Goal: Transaction & Acquisition: Obtain resource

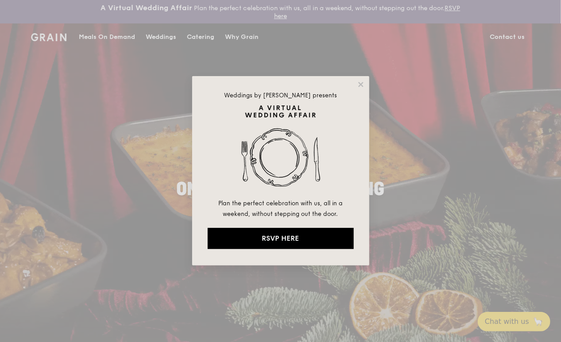
click at [434, 180] on div "Weddings by [PERSON_NAME] presents Plan the perfect celebration with us, all in…" at bounding box center [280, 171] width 561 height 342
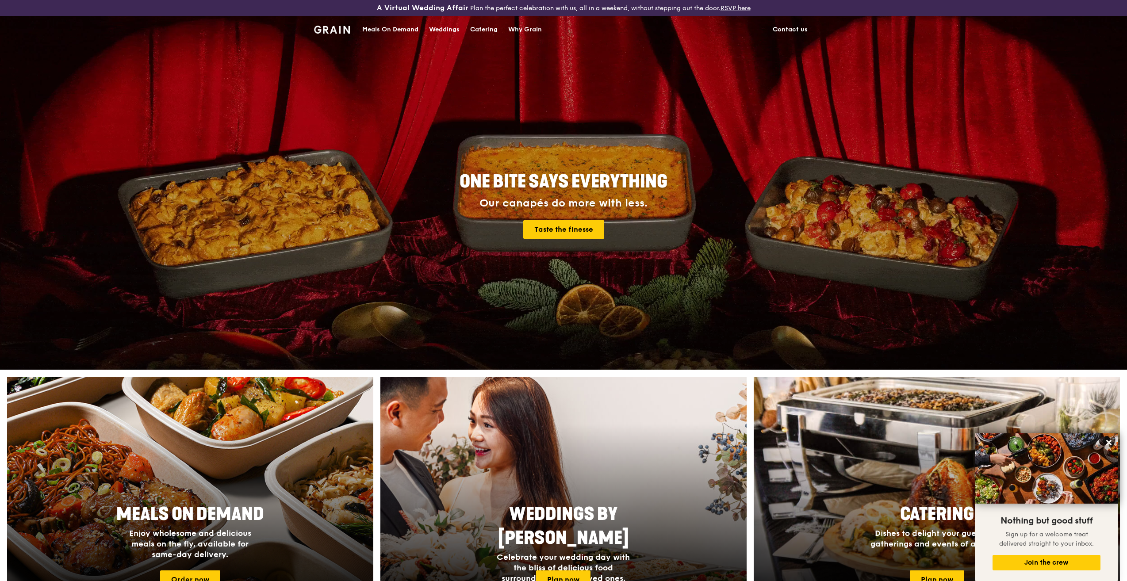
click at [397, 27] on div "Meals On Demand" at bounding box center [390, 29] width 56 height 27
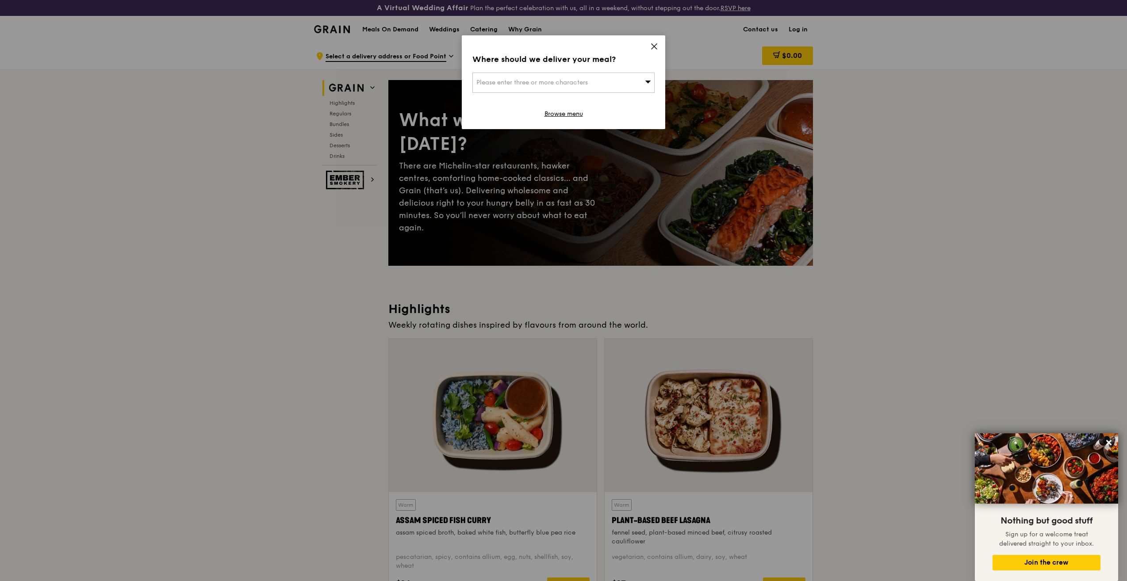
click at [651, 47] on icon at bounding box center [654, 46] width 8 height 8
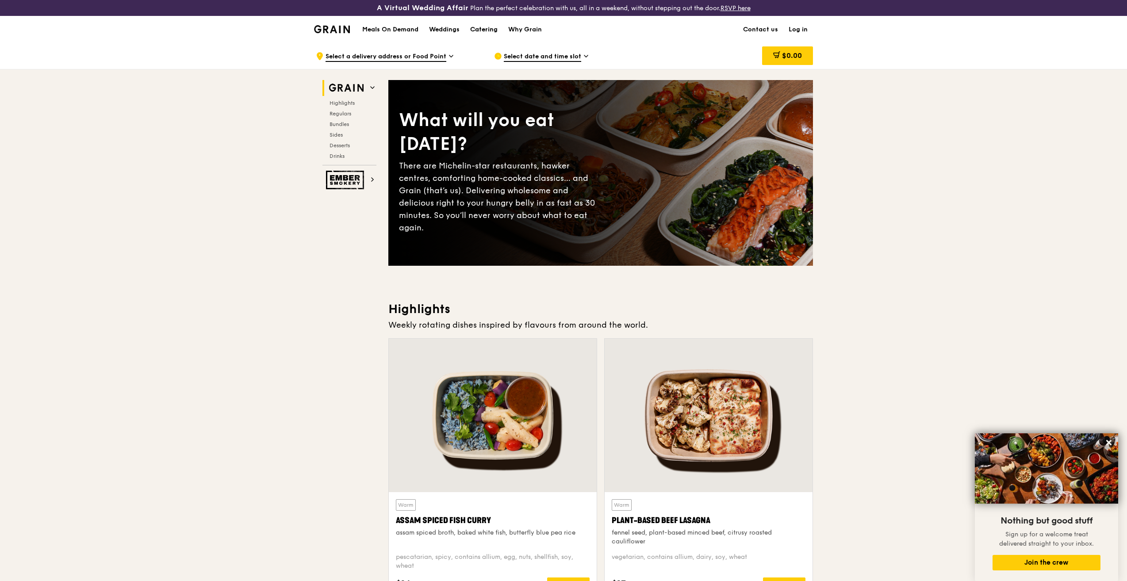
click at [479, 31] on div "Catering" at bounding box center [483, 29] width 27 height 27
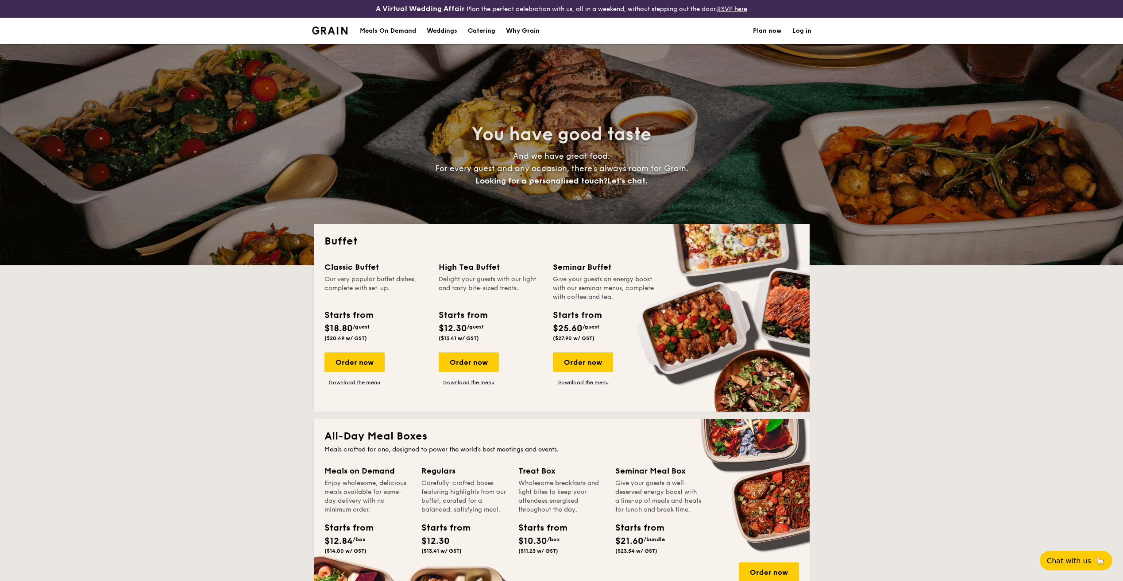
select select
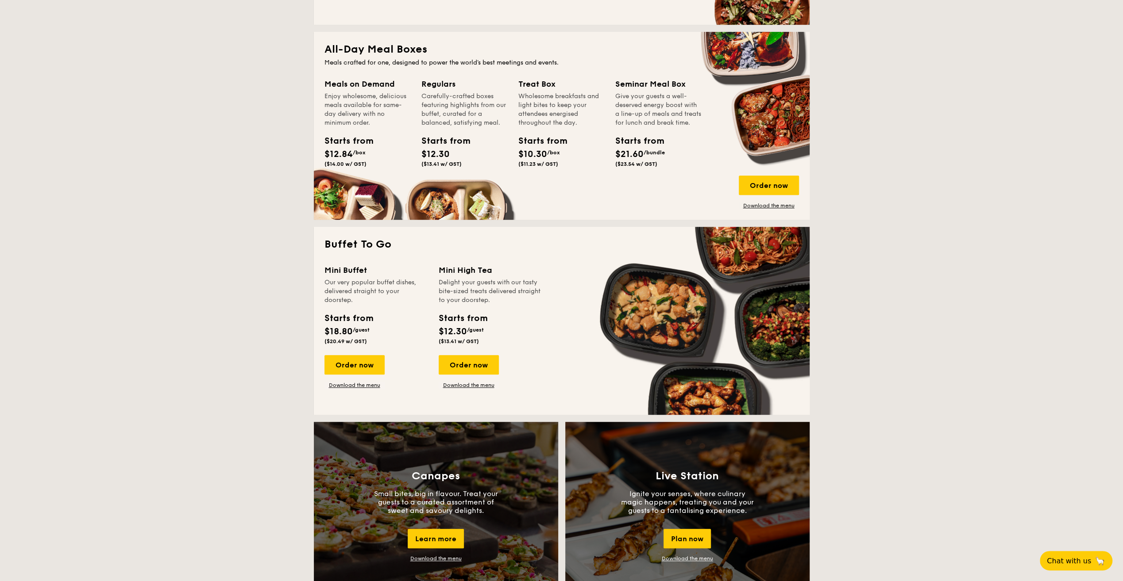
scroll to position [389, 0]
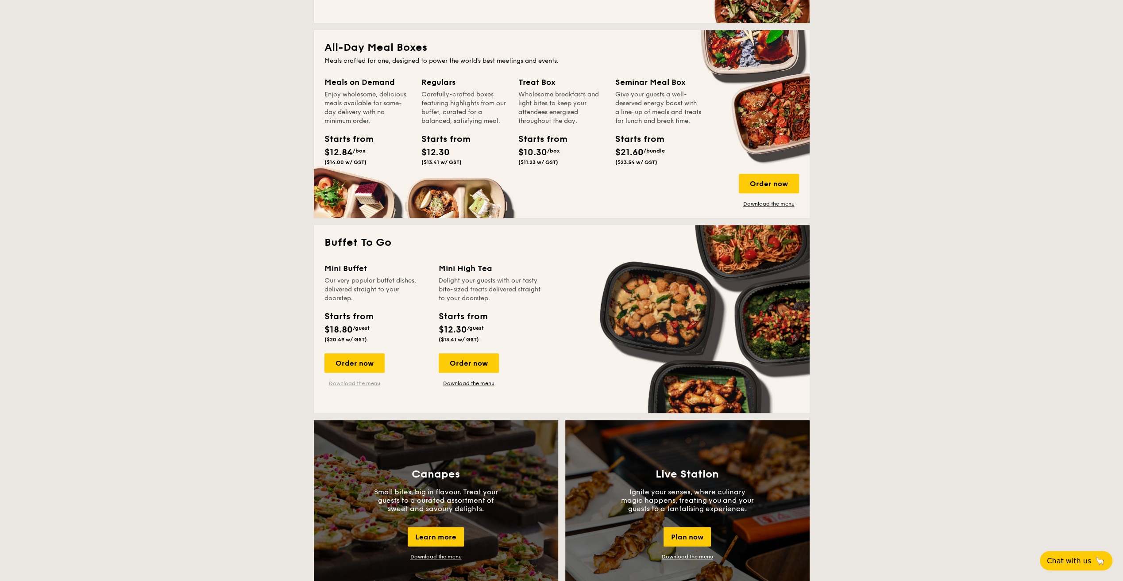
click at [356, 384] on link "Download the menu" at bounding box center [354, 383] width 60 height 7
